Goal: Submit feedback/report problem

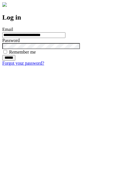
type input "**********"
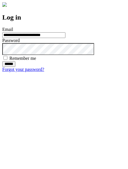
click at [15, 67] on input "******" at bounding box center [8, 64] width 13 height 6
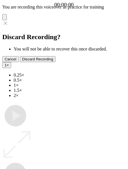
type input "**********"
